Goal: Information Seeking & Learning: Find specific fact

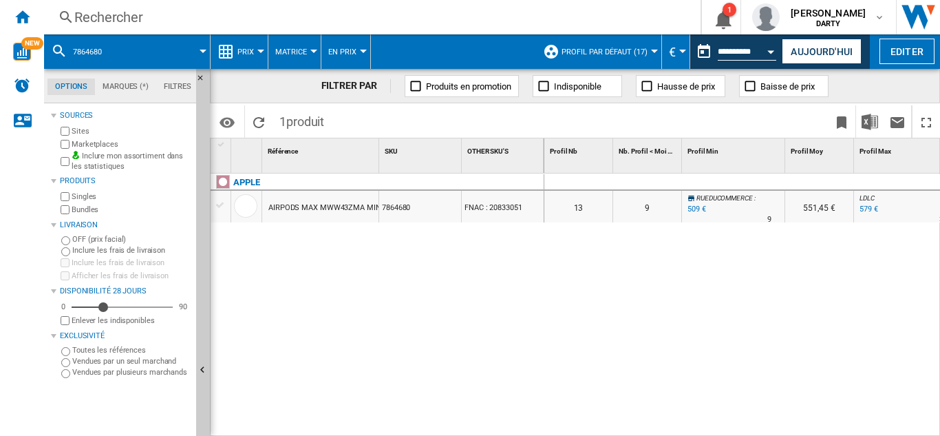
scroll to position [0, 1376]
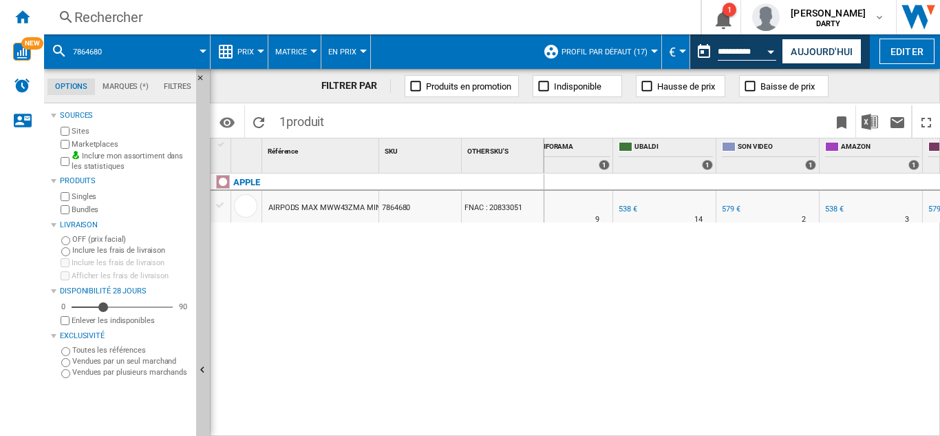
click at [121, 10] on div "Rechercher" at bounding box center [369, 17] width 590 height 19
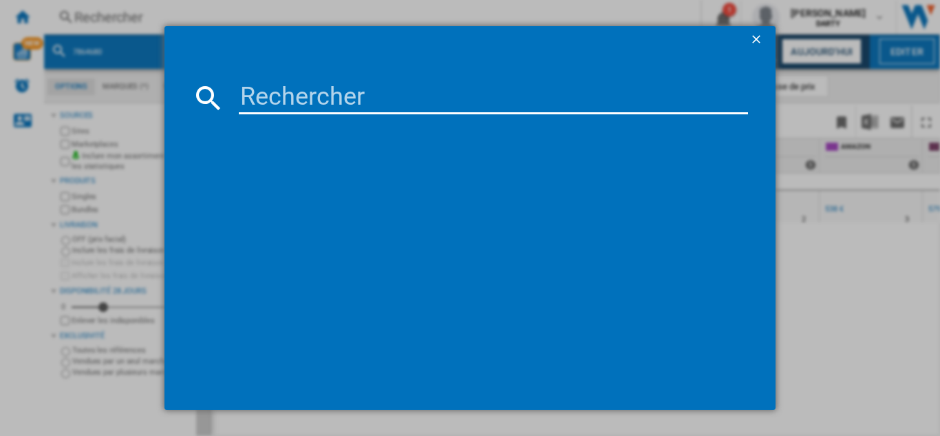
type input "7950020"
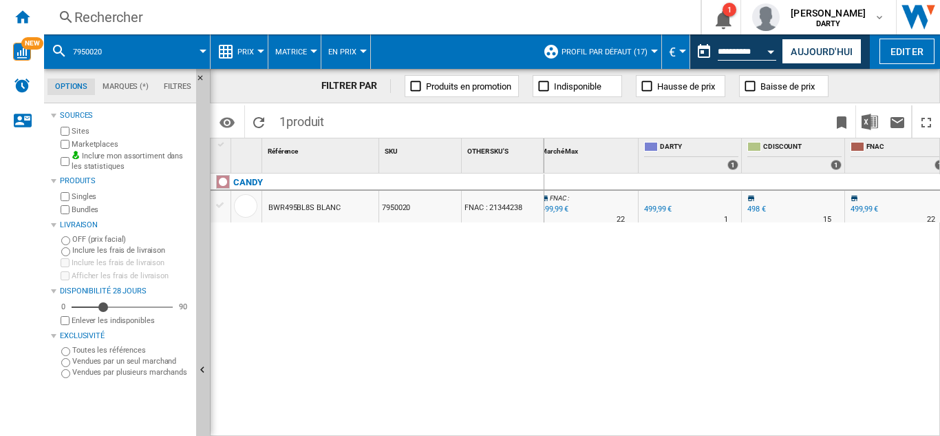
scroll to position [0, 739]
click at [121, 19] on div "Rechercher" at bounding box center [369, 17] width 590 height 19
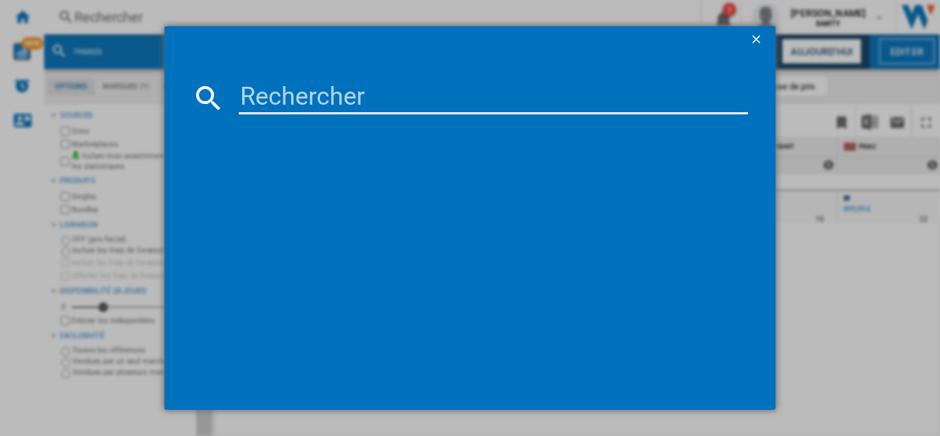
type input "7733488"
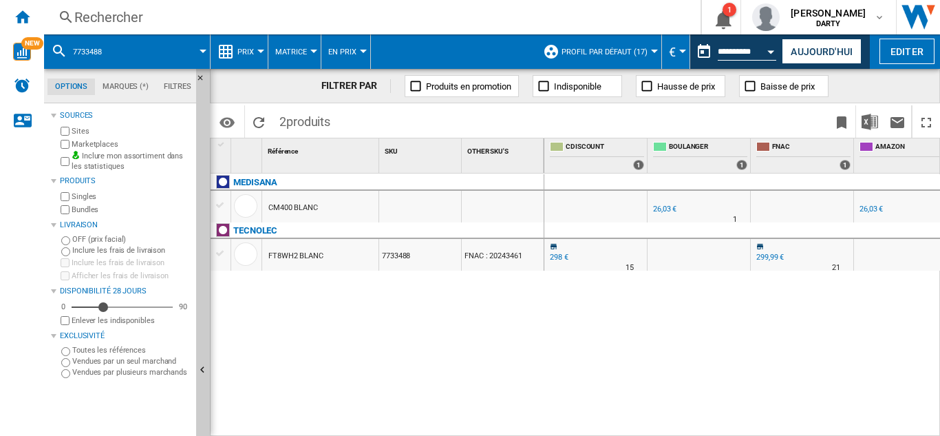
scroll to position [0, 946]
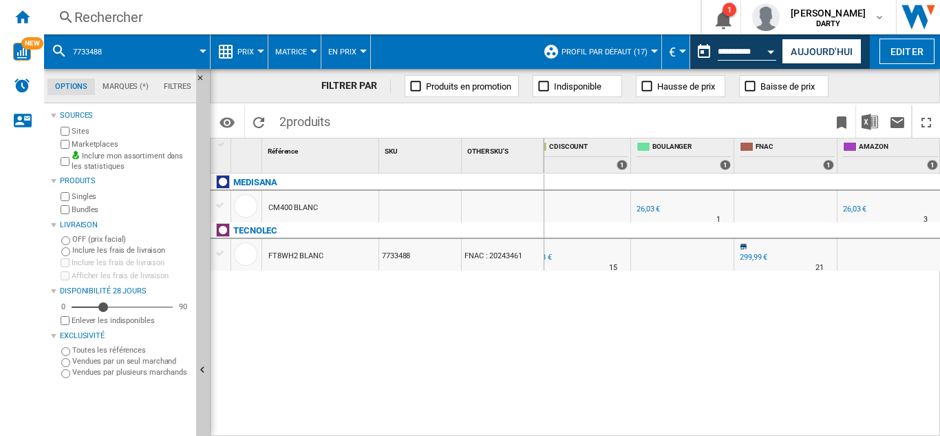
click at [114, 14] on div "Rechercher" at bounding box center [369, 17] width 590 height 19
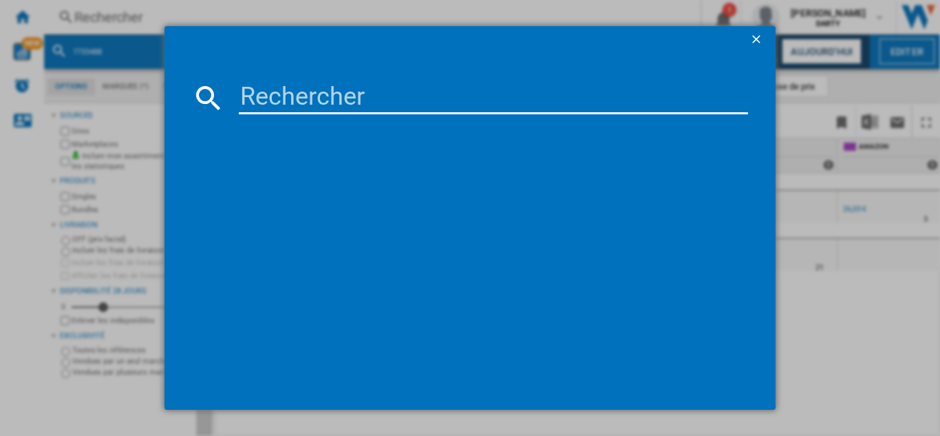
click at [312, 101] on input at bounding box center [493, 97] width 509 height 33
type input "4957032"
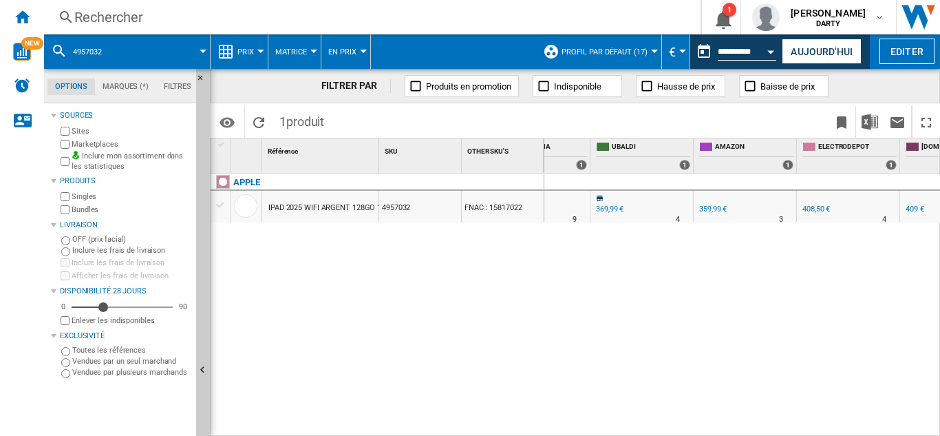
scroll to position [0, 1467]
